Goal: Task Accomplishment & Management: Manage account settings

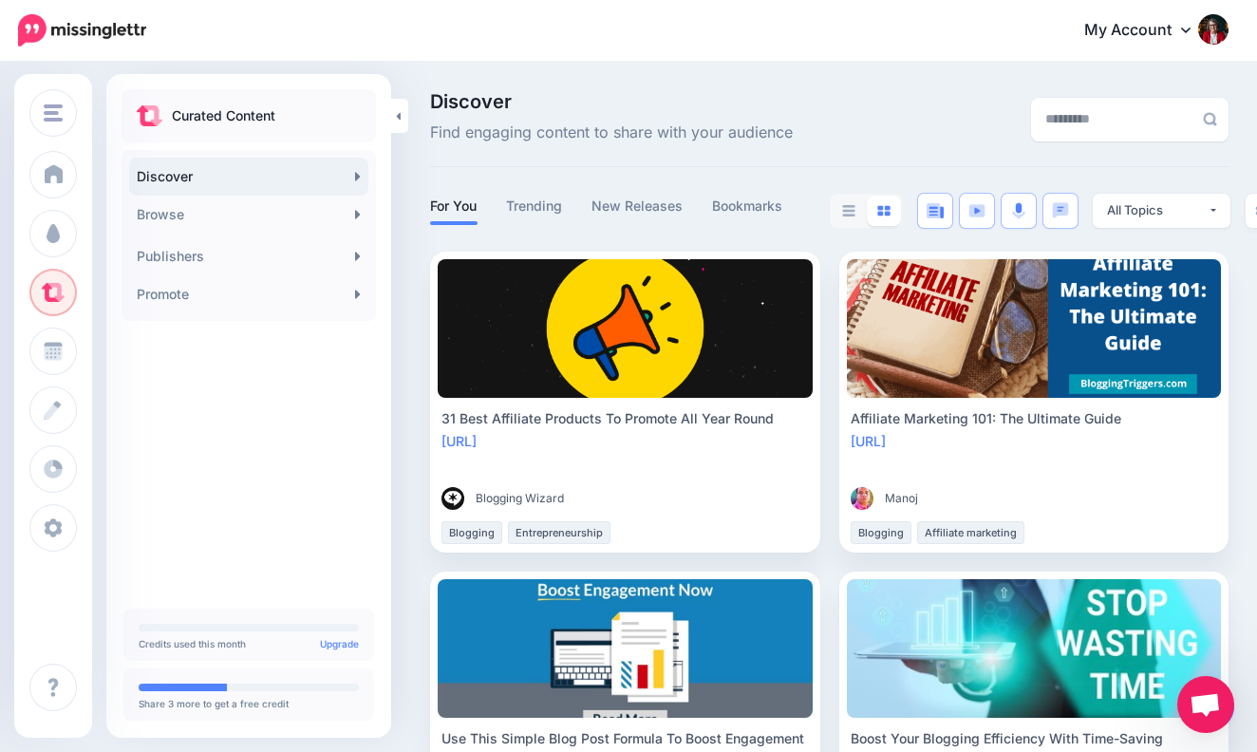
scroll to position [3120, 23]
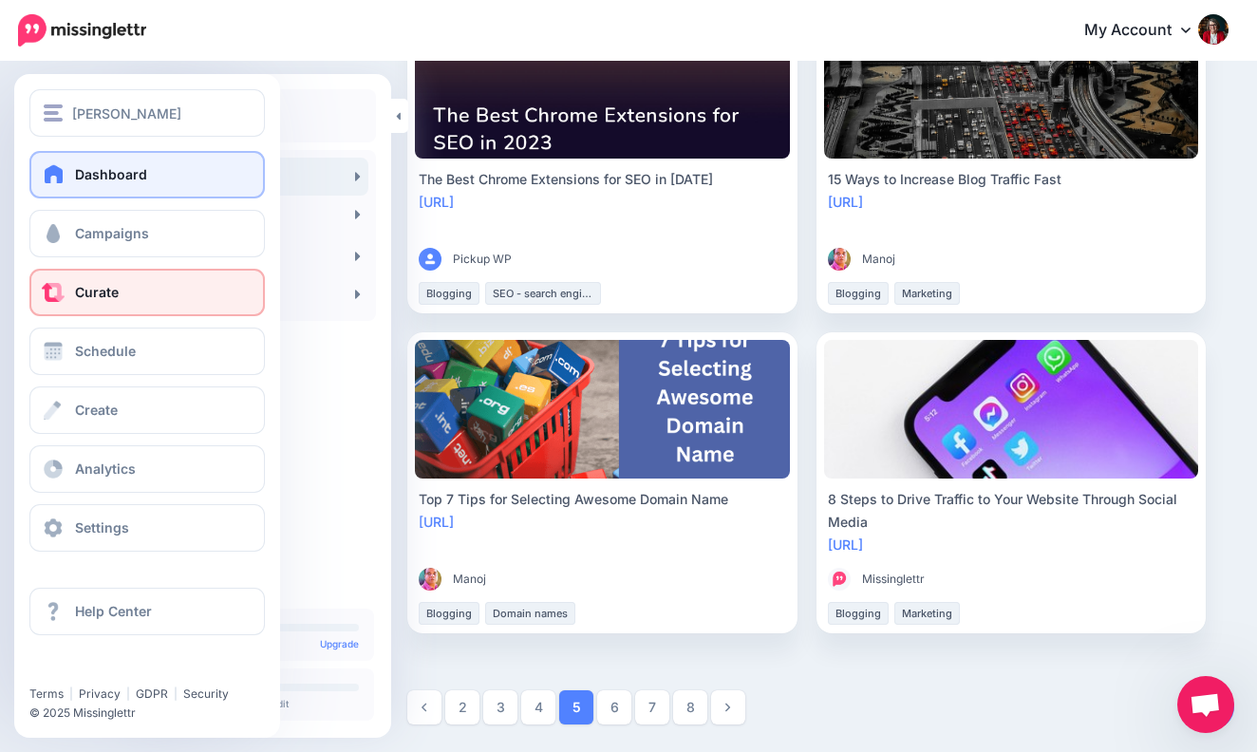
click at [107, 172] on span "Dashboard" at bounding box center [111, 174] width 72 height 16
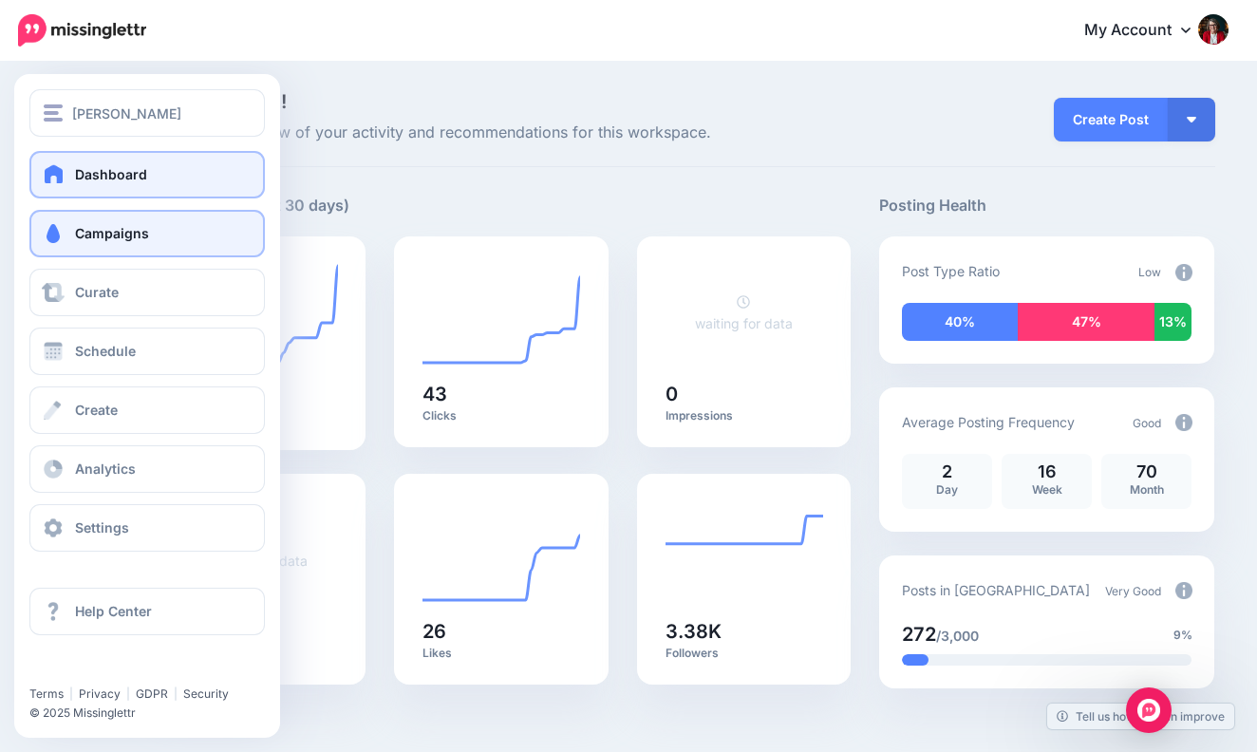
click at [136, 233] on span "Campaigns" at bounding box center [112, 233] width 74 height 16
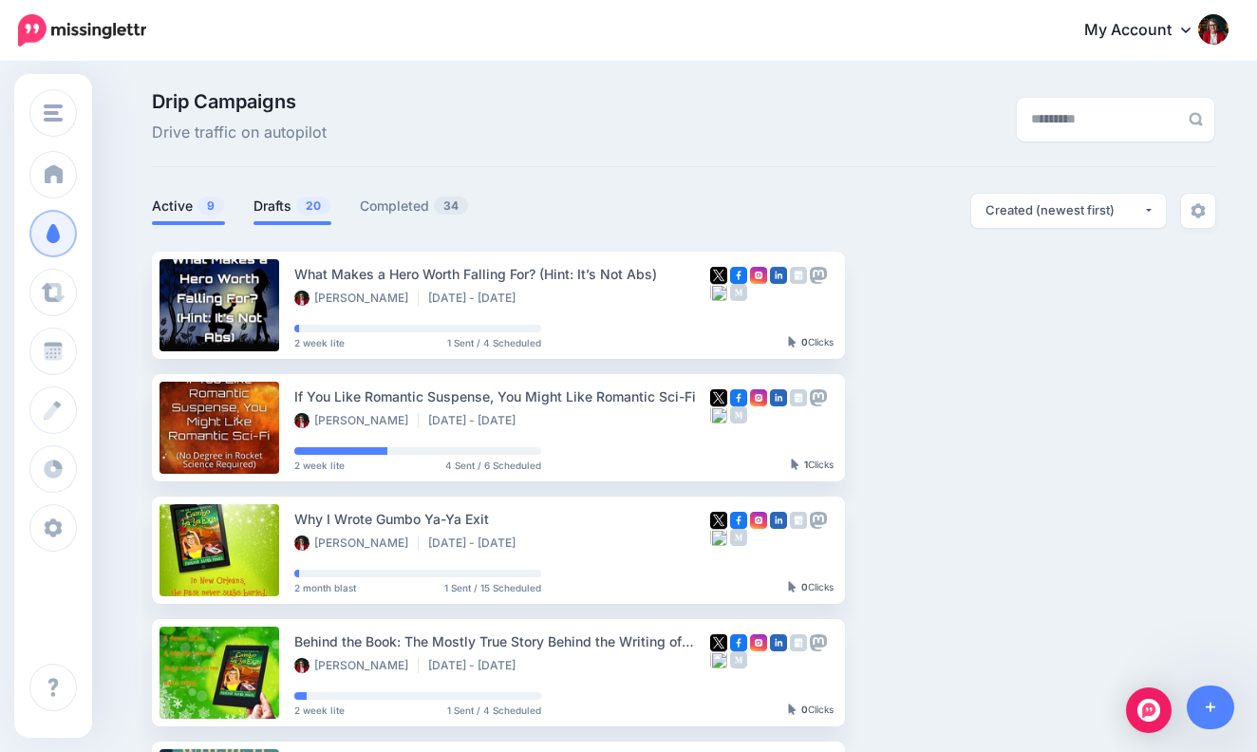
click at [273, 201] on link "Drafts 20" at bounding box center [293, 206] width 78 height 23
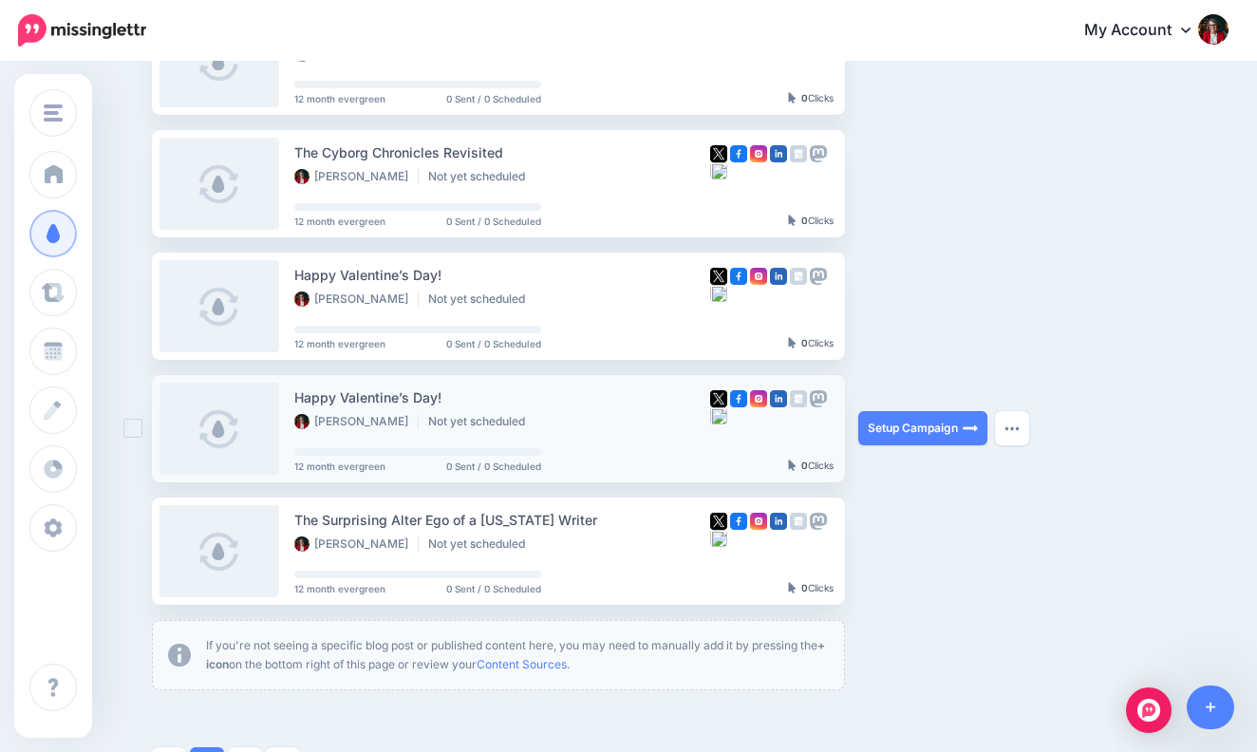
scroll to position [858, 0]
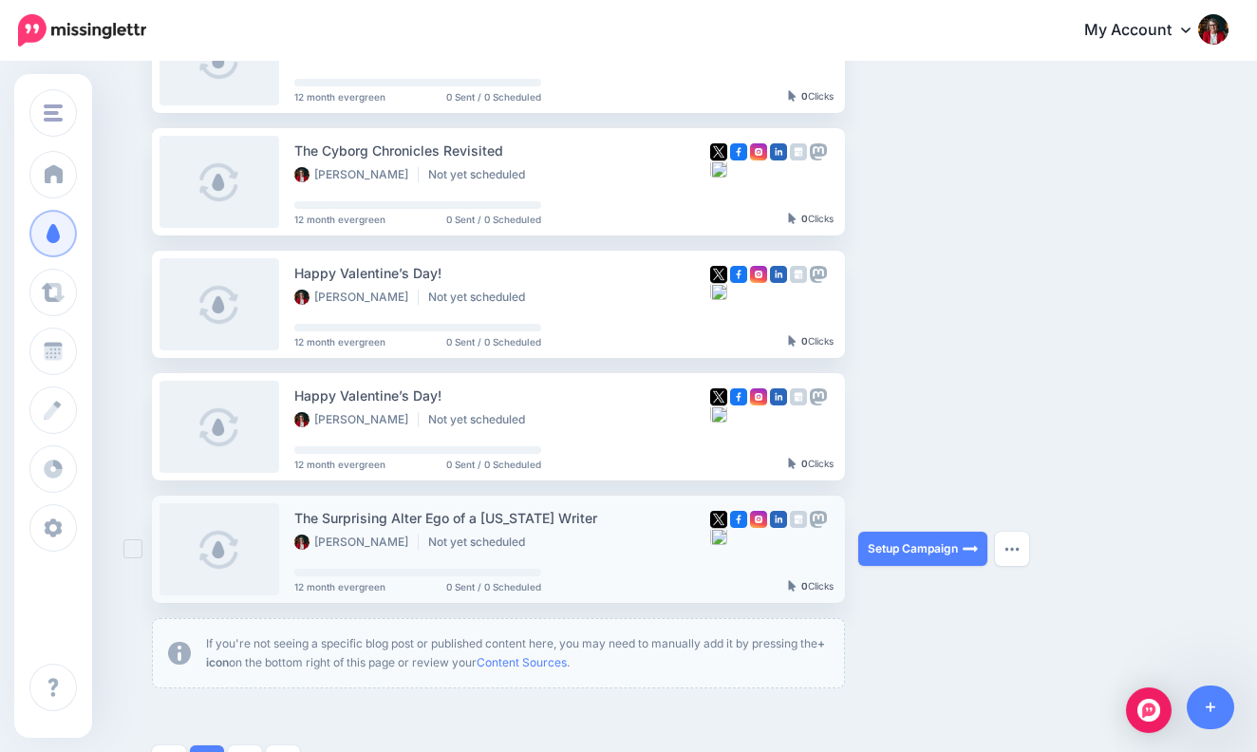
click at [216, 546] on link at bounding box center [220, 549] width 120 height 92
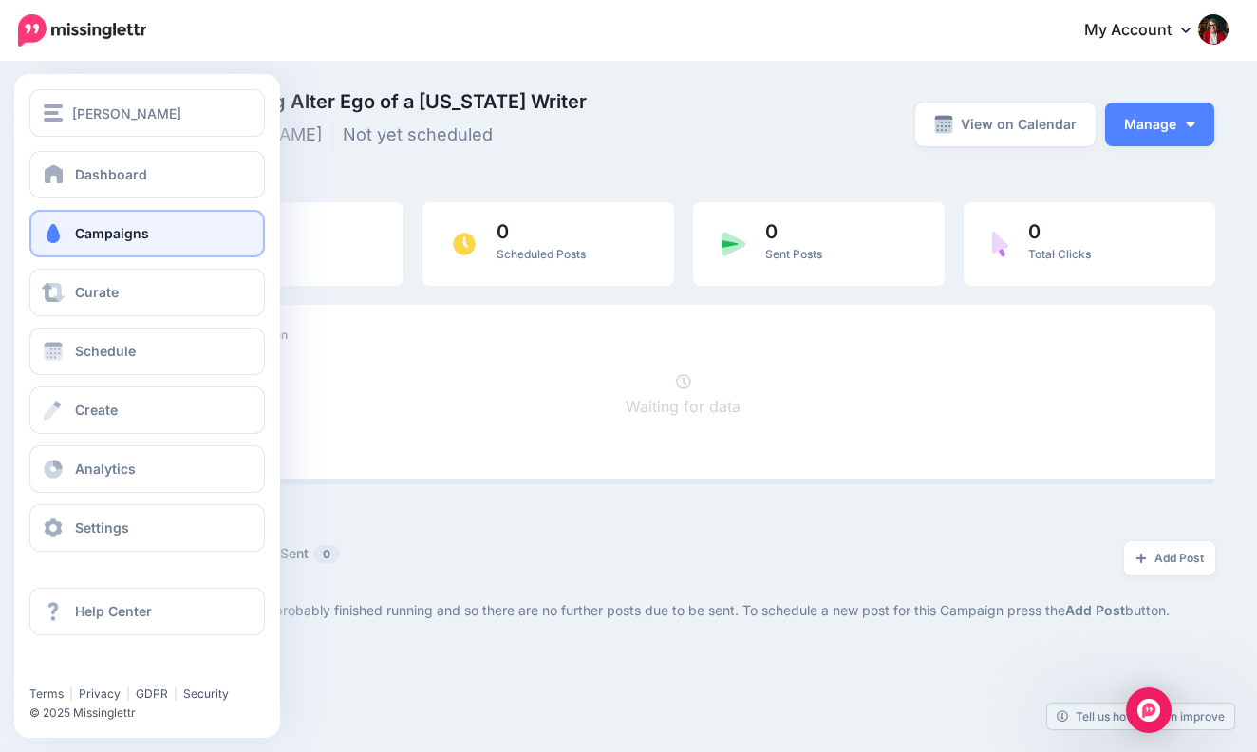
click at [108, 231] on span "Campaigns" at bounding box center [112, 233] width 74 height 16
